Goal: Information Seeking & Learning: Learn about a topic

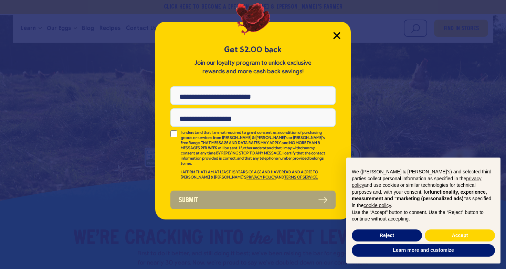
click at [338, 36] on icon "Close Modal" at bounding box center [336, 35] width 7 height 7
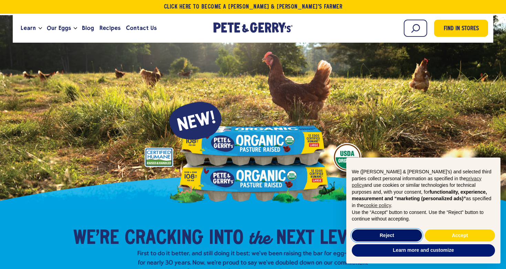
click at [390, 237] on button "Reject" at bounding box center [387, 236] width 70 height 12
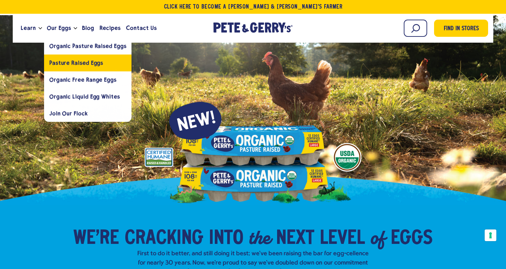
click at [79, 67] on link "Pasture Raised Eggs" at bounding box center [88, 62] width 88 height 17
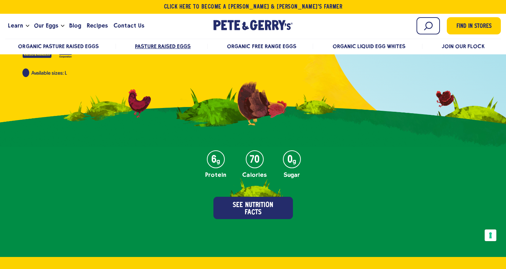
scroll to position [208, 0]
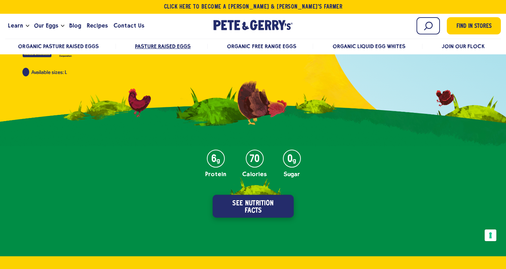
click at [248, 207] on button "See Nutrition Facts" at bounding box center [253, 206] width 81 height 23
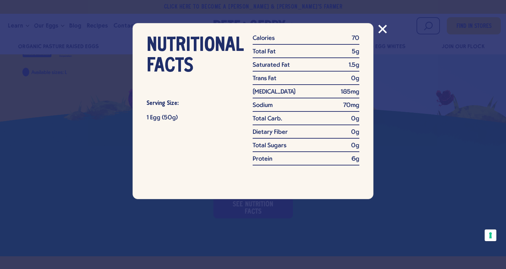
click at [384, 30] on icon "Close modal" at bounding box center [383, 29] width 8 height 8
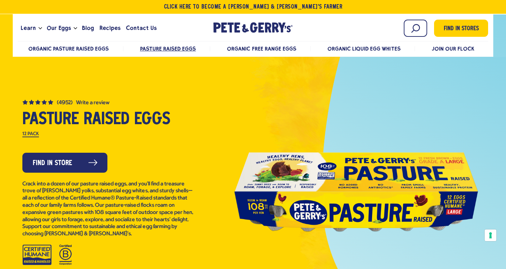
scroll to position [0, 0]
click at [88, 47] on span "Organic Pasture Raised Eggs" at bounding box center [68, 48] width 81 height 7
